Goal: Information Seeking & Learning: Learn about a topic

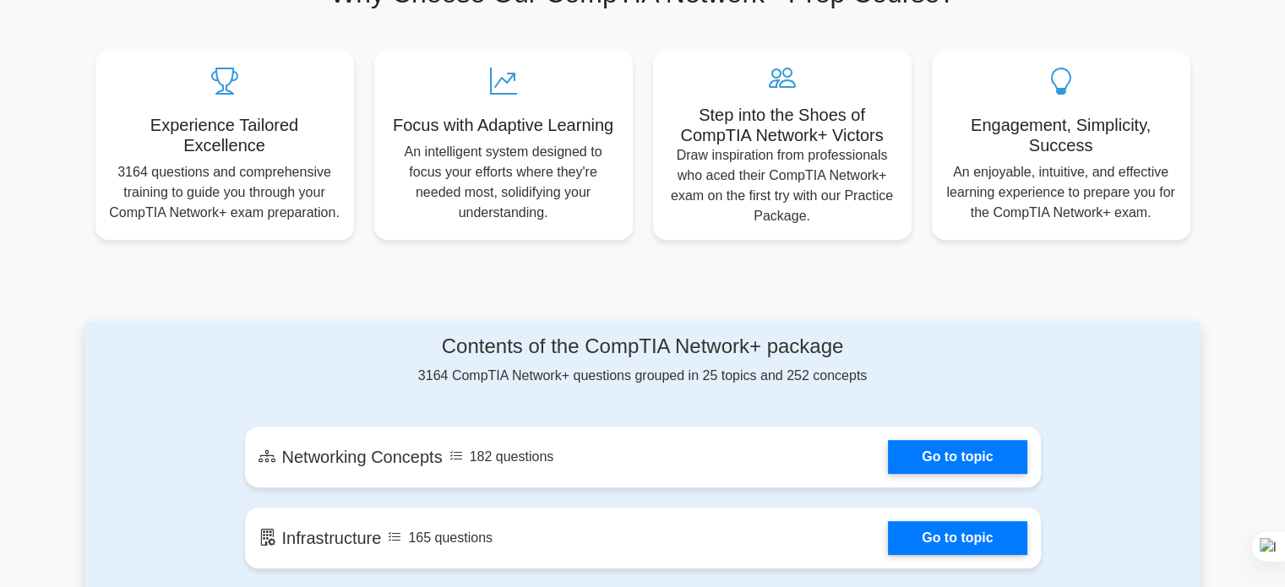
scroll to position [629, 0]
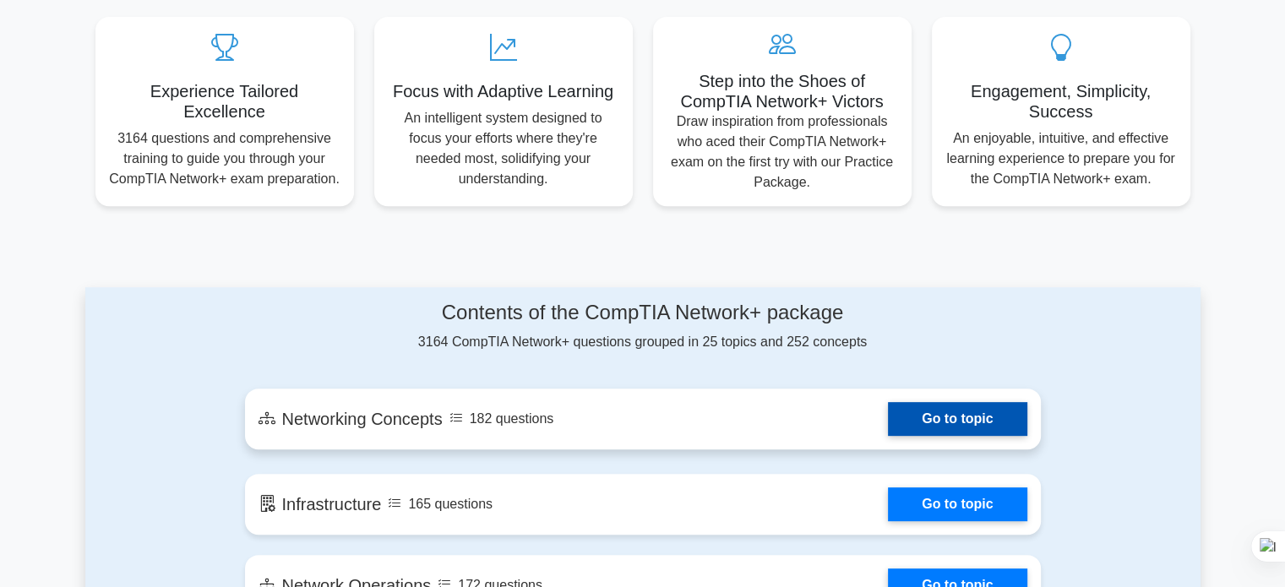
click at [900, 434] on link "Go to topic" at bounding box center [957, 419] width 139 height 34
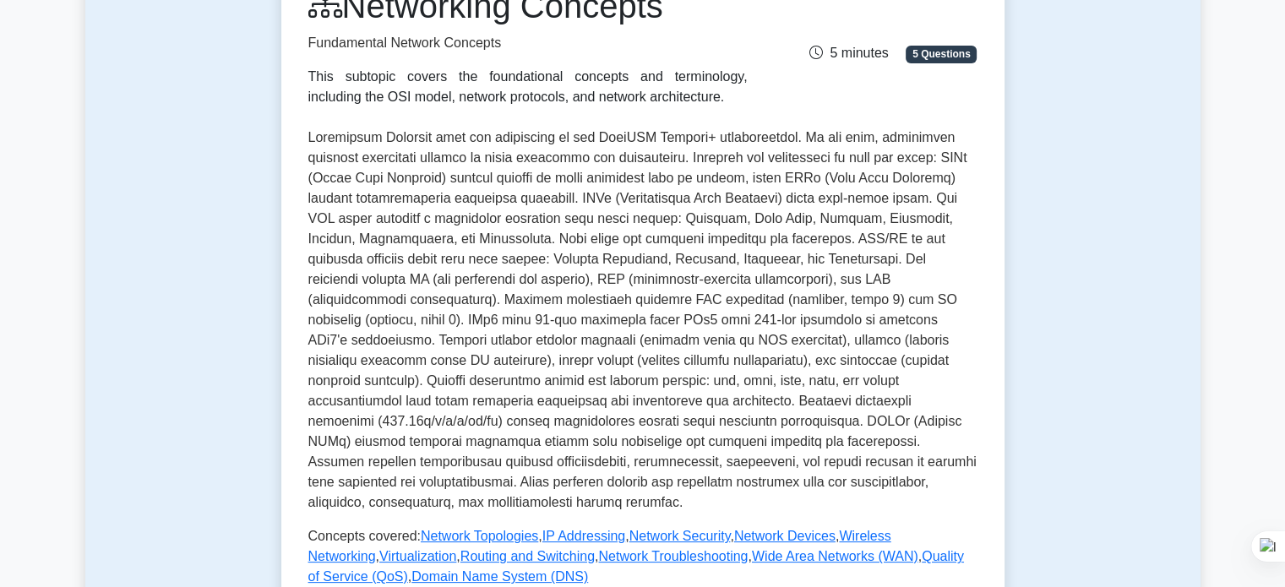
scroll to position [254, 0]
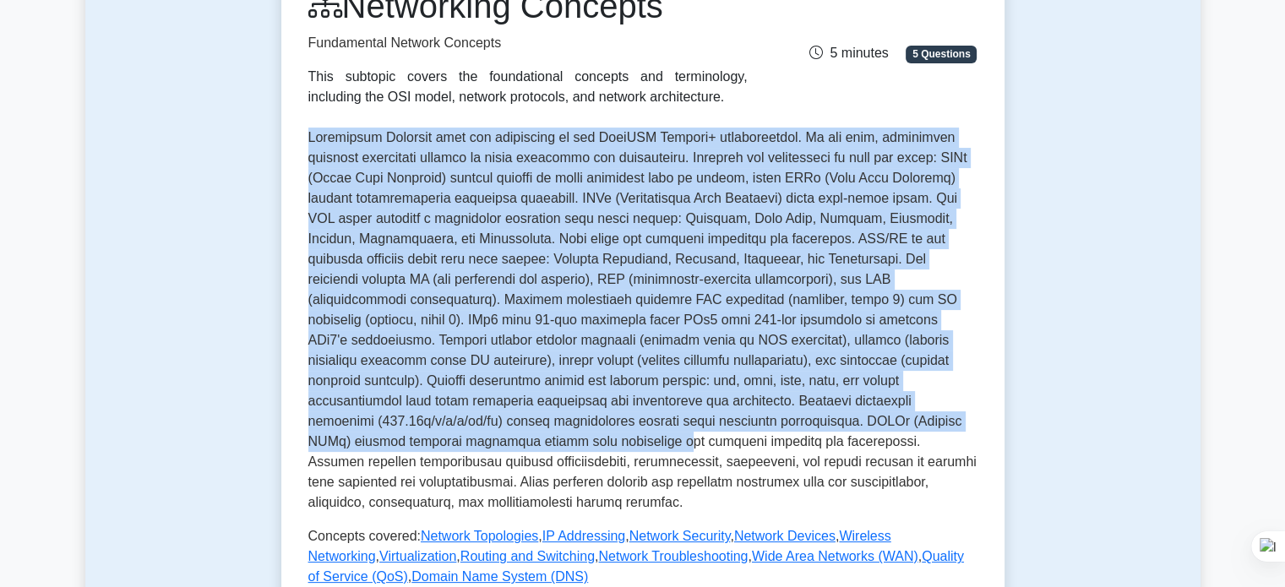
drag, startPoint x: 304, startPoint y: 134, endPoint x: 818, endPoint y: 423, distance: 589.2
click at [818, 423] on div "Networking Concepts Fundamental Network Concepts This subtopic covers the found…" at bounding box center [642, 357] width 723 height 796
click at [874, 370] on p at bounding box center [642, 320] width 669 height 385
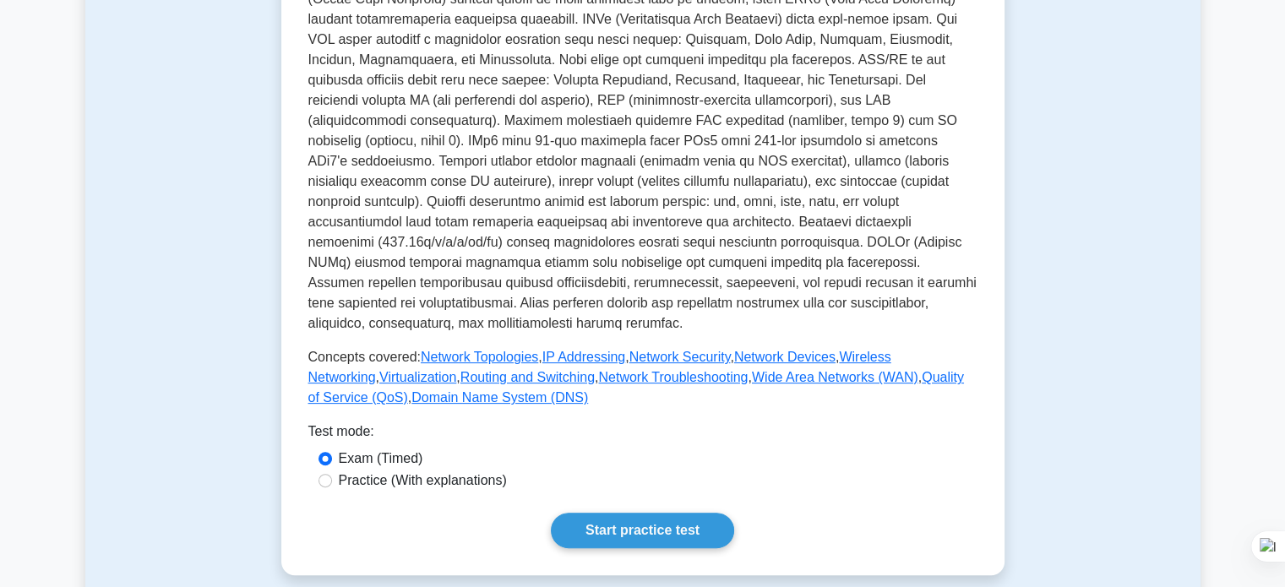
scroll to position [432, 0]
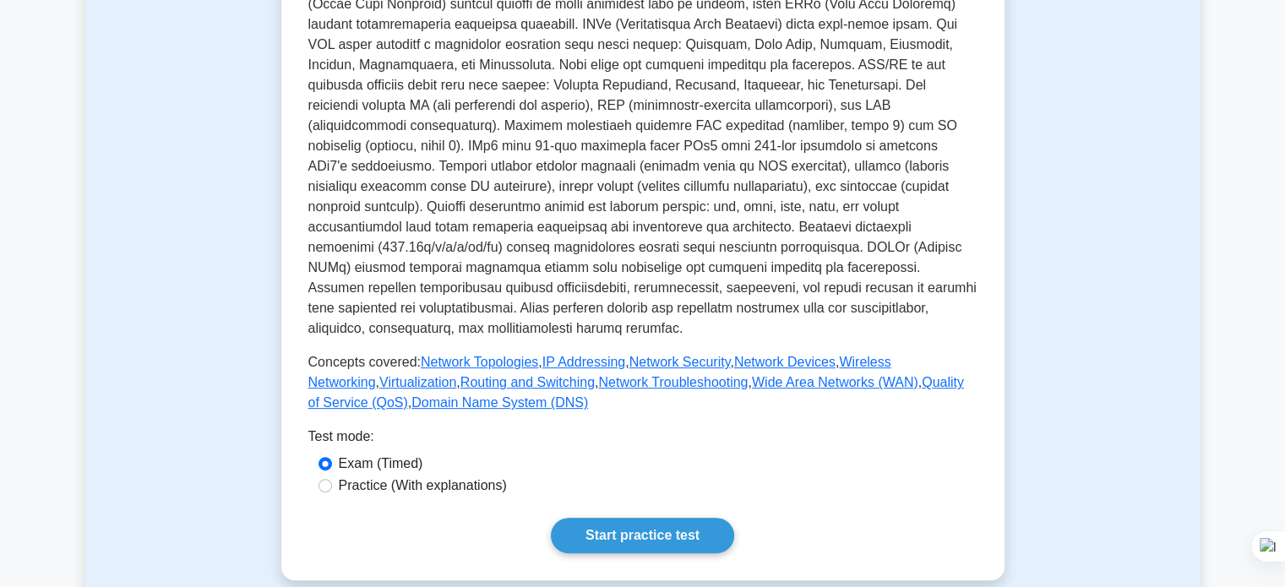
drag, startPoint x: 890, startPoint y: 559, endPoint x: 898, endPoint y: 576, distance: 18.9
click at [898, 576] on div "Test Flashcards Networking Concepts Fundamental Network Concepts This subtopic …" at bounding box center [643, 159] width 744 height 925
click at [896, 578] on div "Test Flashcards Networking Concepts Fundamental Network Concepts This subtopic …" at bounding box center [643, 159] width 744 height 925
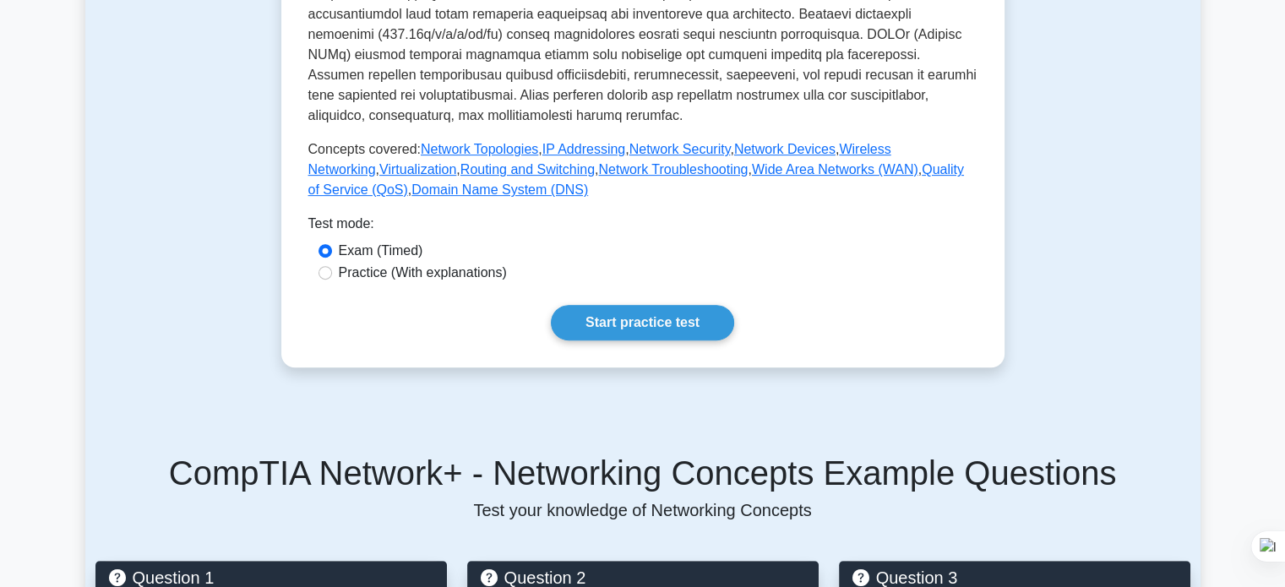
scroll to position [641, 0]
